Goal: Browse casually

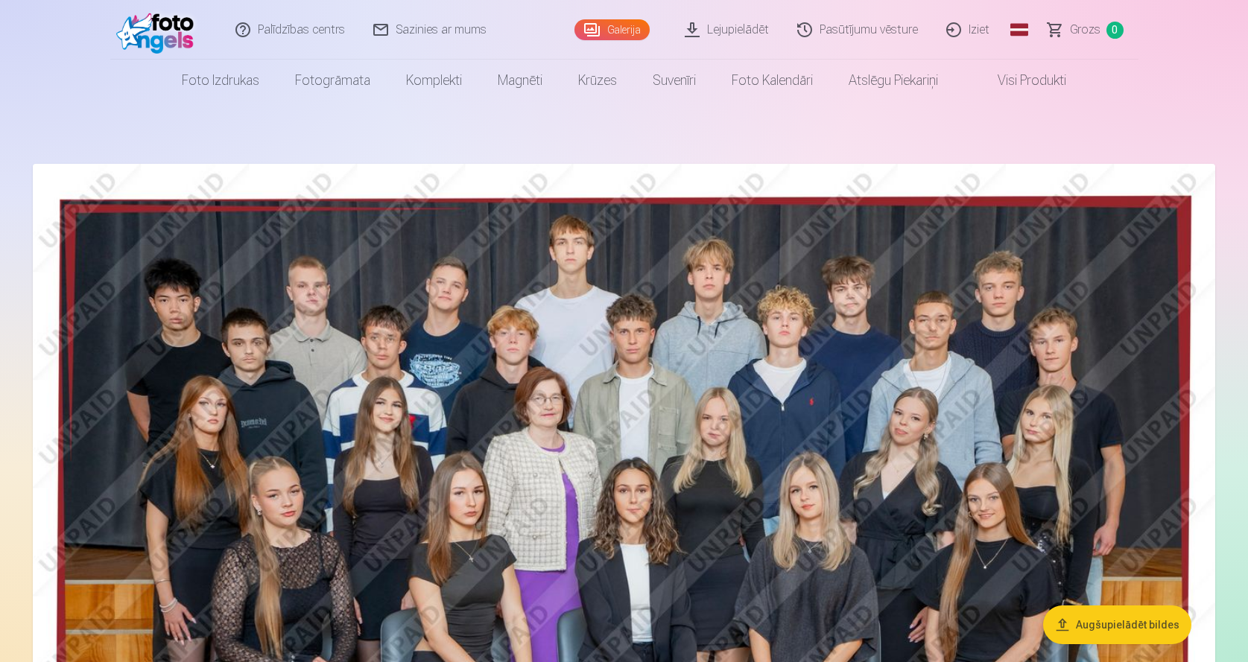
click at [669, 348] on img at bounding box center [624, 558] width 1182 height 789
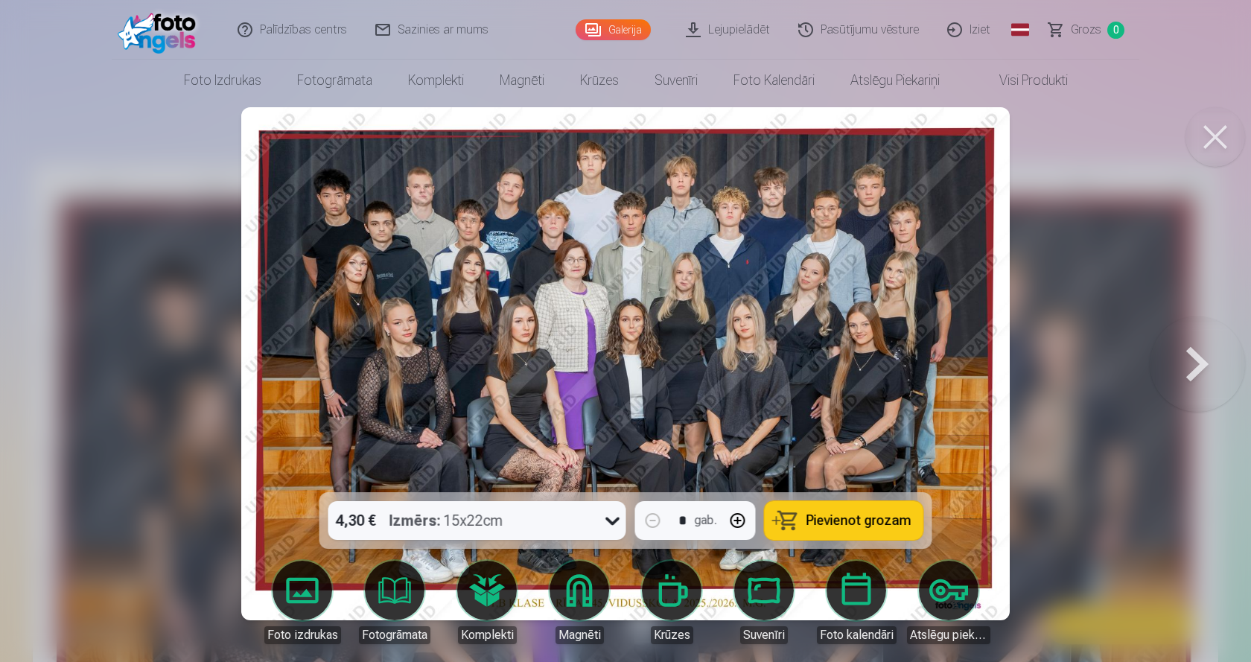
click at [1217, 130] on button at bounding box center [1216, 137] width 60 height 60
